Goal: Information Seeking & Learning: Learn about a topic

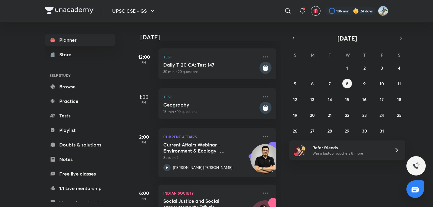
scroll to position [139, 0]
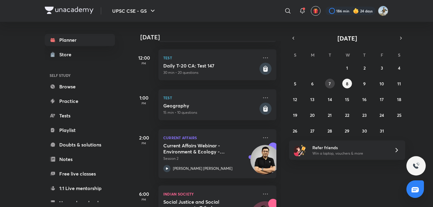
click at [328, 85] on button "7" at bounding box center [330, 84] width 10 height 10
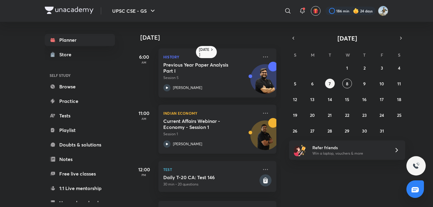
click at [224, 119] on h5 "Current Affairs Webinar - Economy - Session 1" at bounding box center [200, 124] width 75 height 12
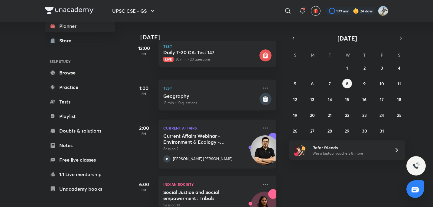
scroll to position [176, 0]
